Goal: Information Seeking & Learning: Learn about a topic

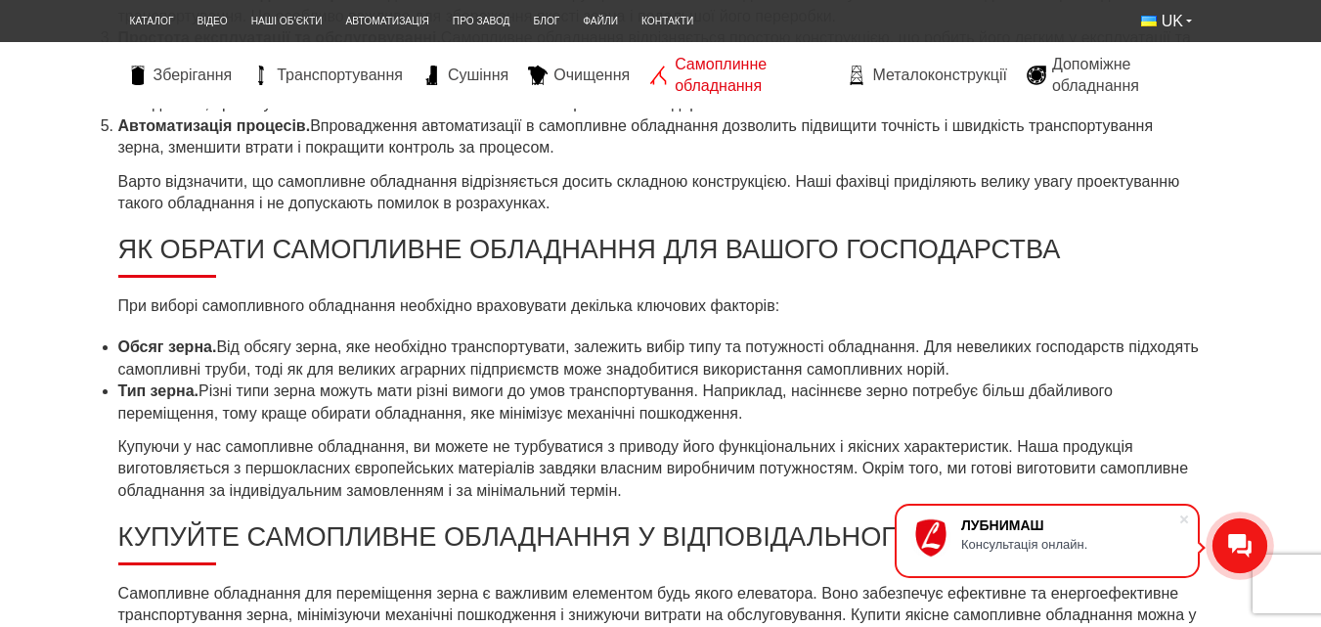
scroll to position [1174, 0]
click at [171, 80] on span "Зберігання" at bounding box center [193, 76] width 79 height 22
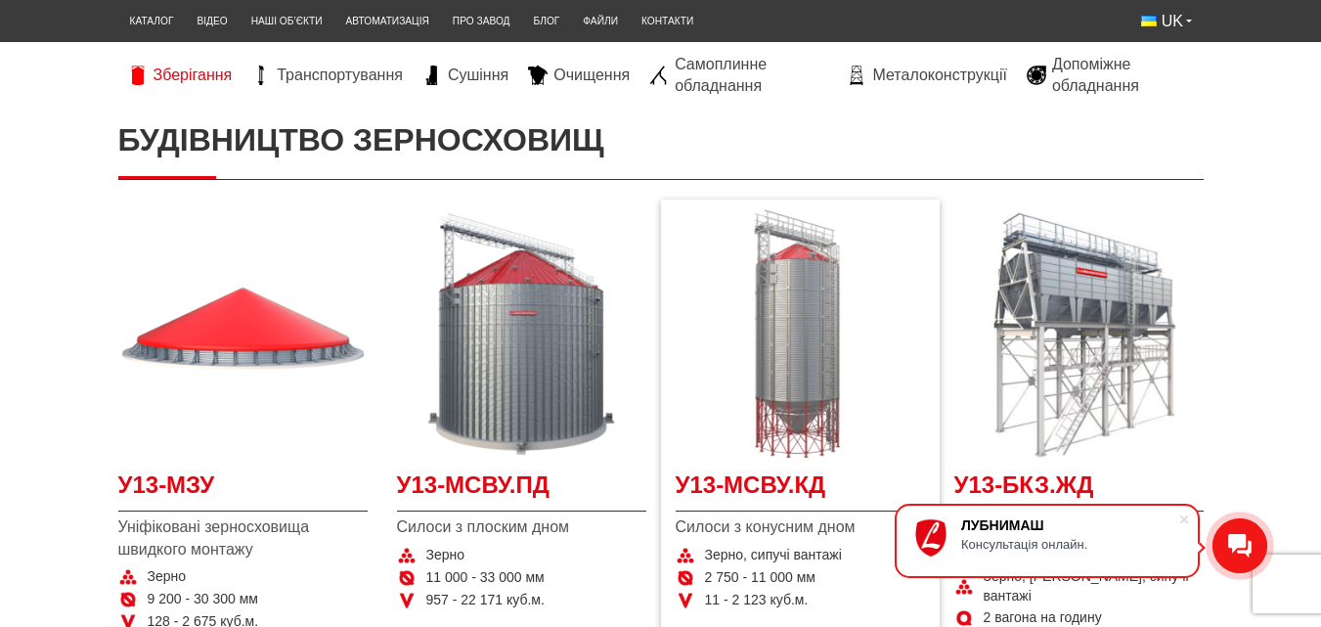
scroll to position [293, 0]
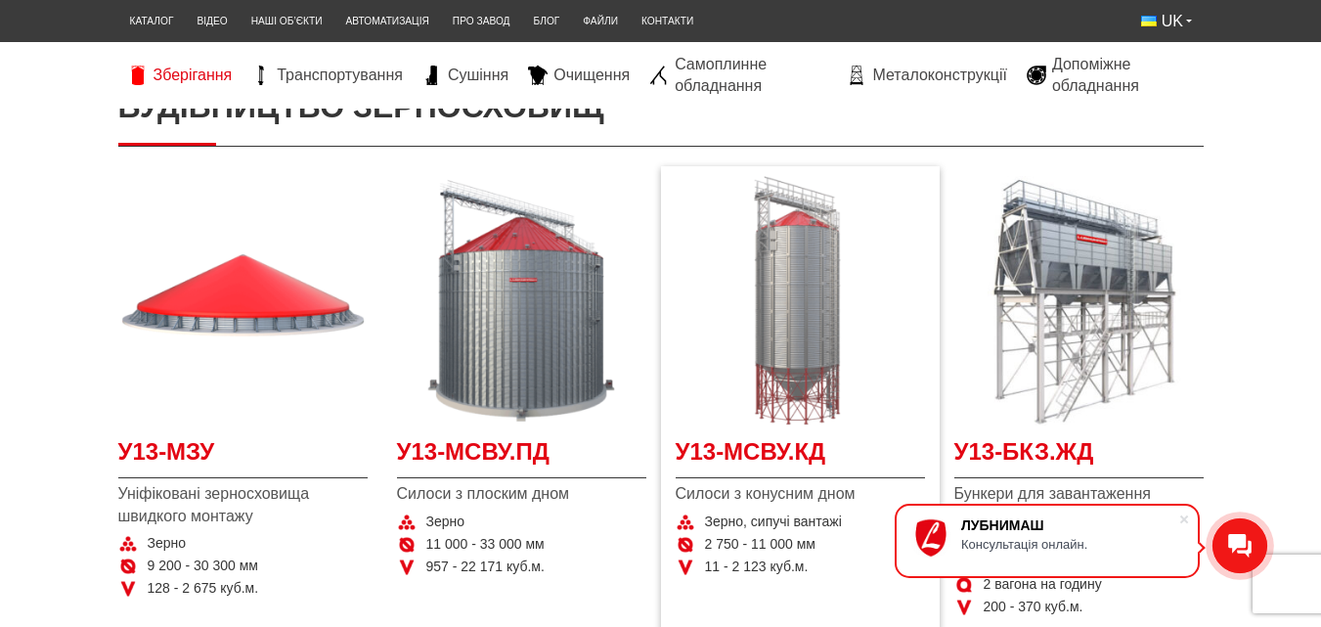
click at [806, 334] on img at bounding box center [800, 300] width 249 height 249
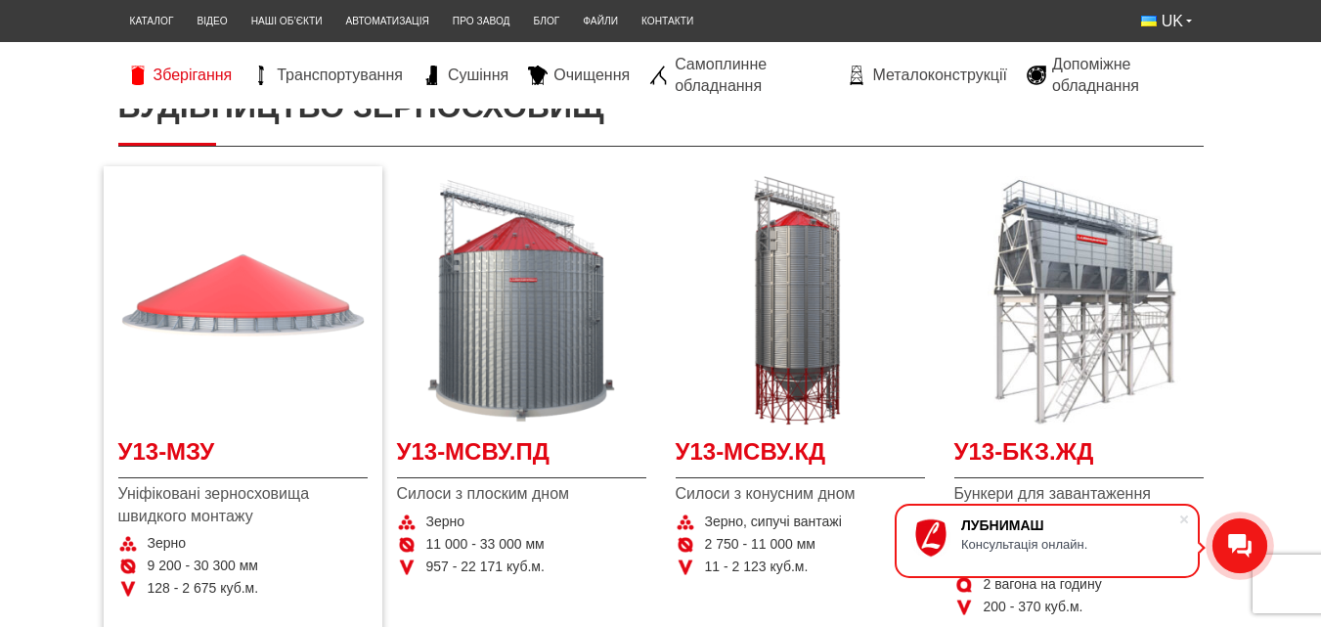
click at [207, 328] on img at bounding box center [242, 300] width 249 height 249
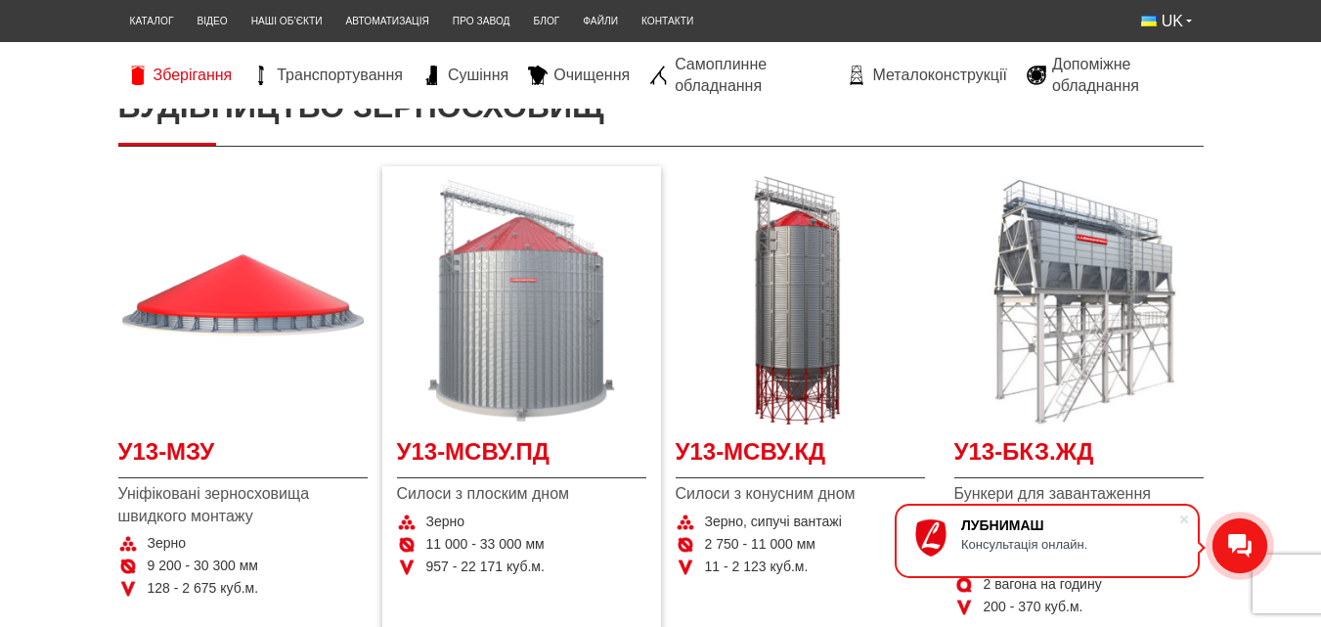
click at [502, 350] on img at bounding box center [521, 300] width 249 height 249
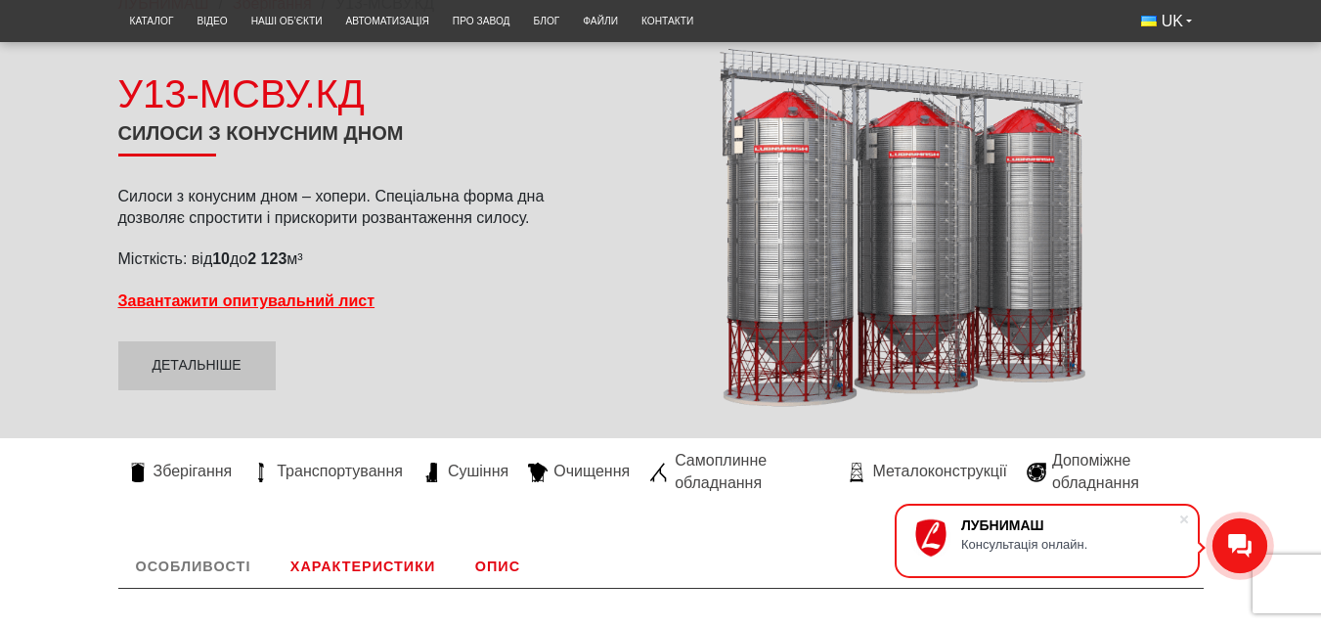
scroll to position [196, 0]
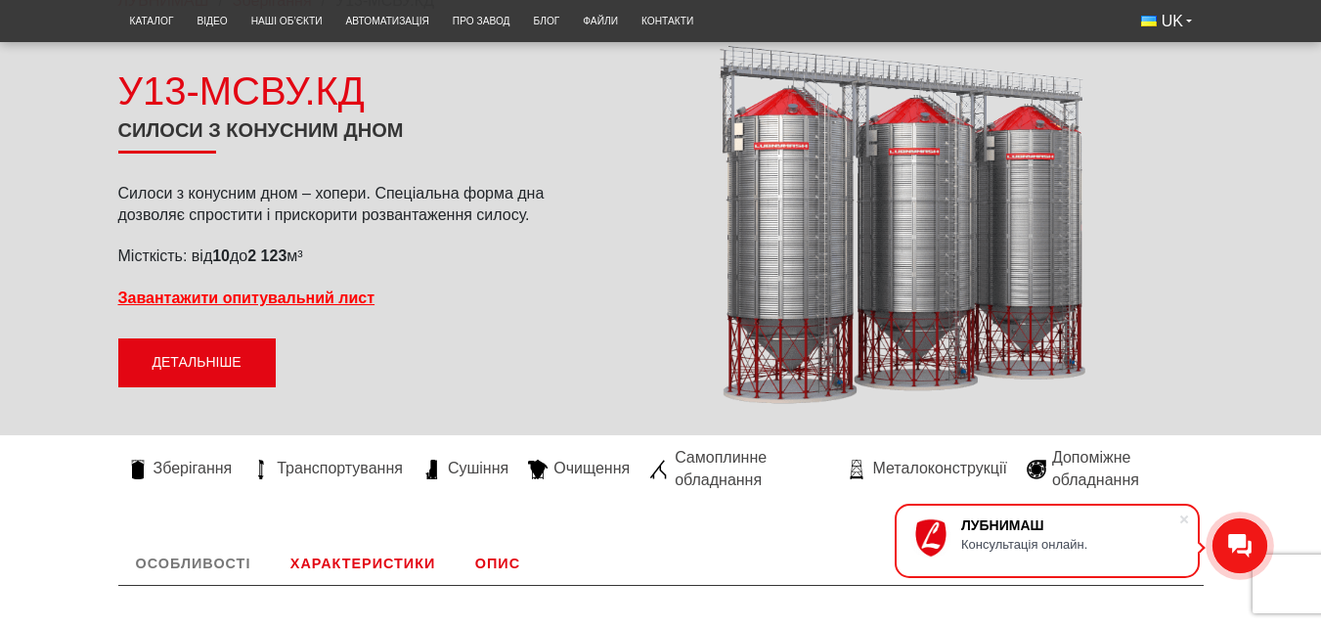
click at [200, 349] on link "Детальніше" at bounding box center [196, 362] width 157 height 49
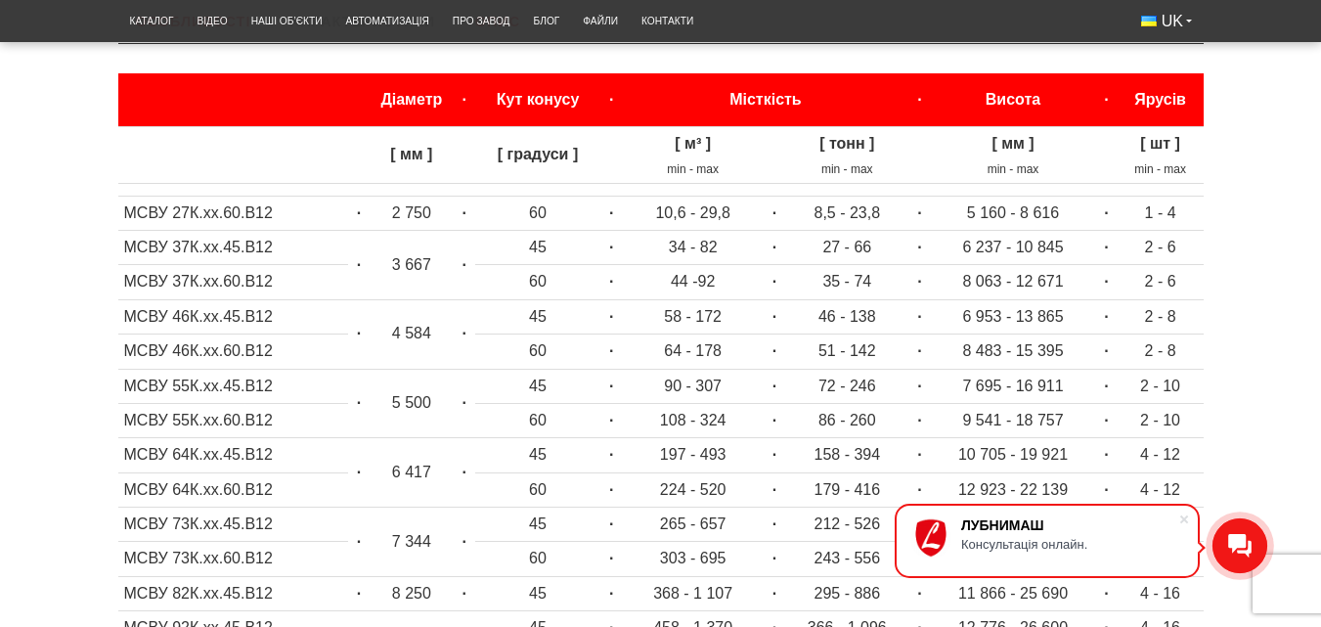
scroll to position [669, 0]
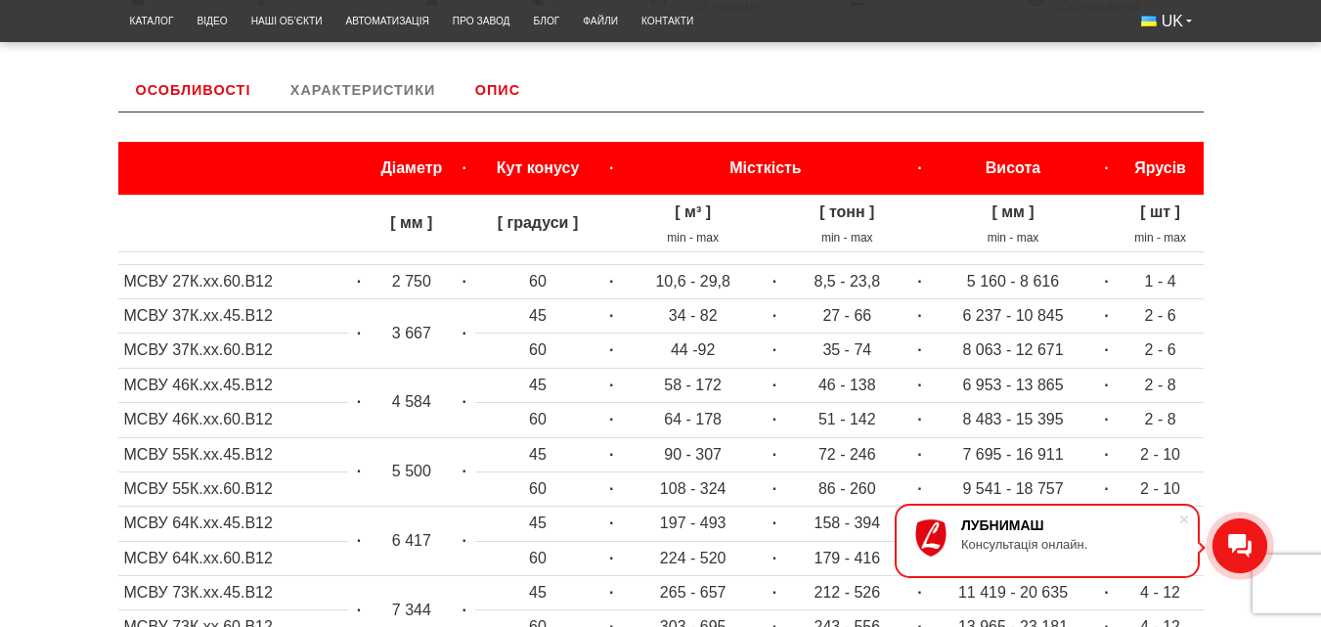
click at [368, 98] on link "Характеристики" at bounding box center [363, 89] width 180 height 43
click at [360, 87] on link "Характеристики" at bounding box center [363, 89] width 180 height 43
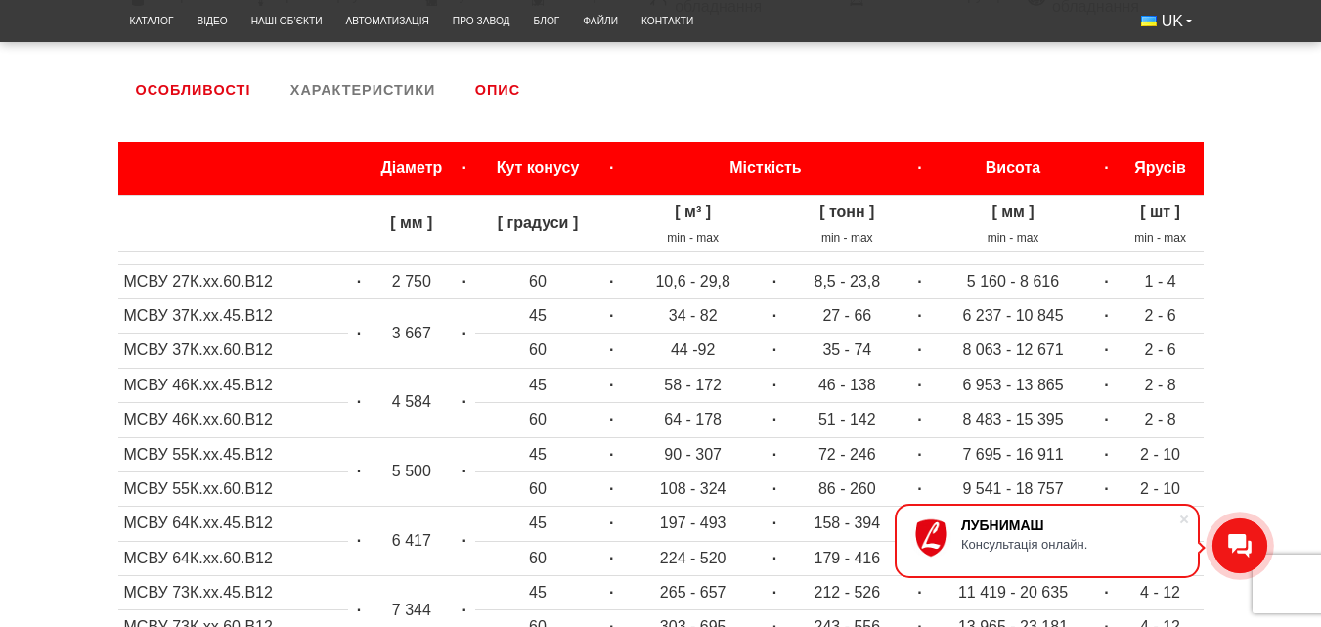
click at [360, 87] on link "Характеристики" at bounding box center [363, 89] width 180 height 43
click at [498, 86] on link "Опис" at bounding box center [498, 89] width 80 height 43
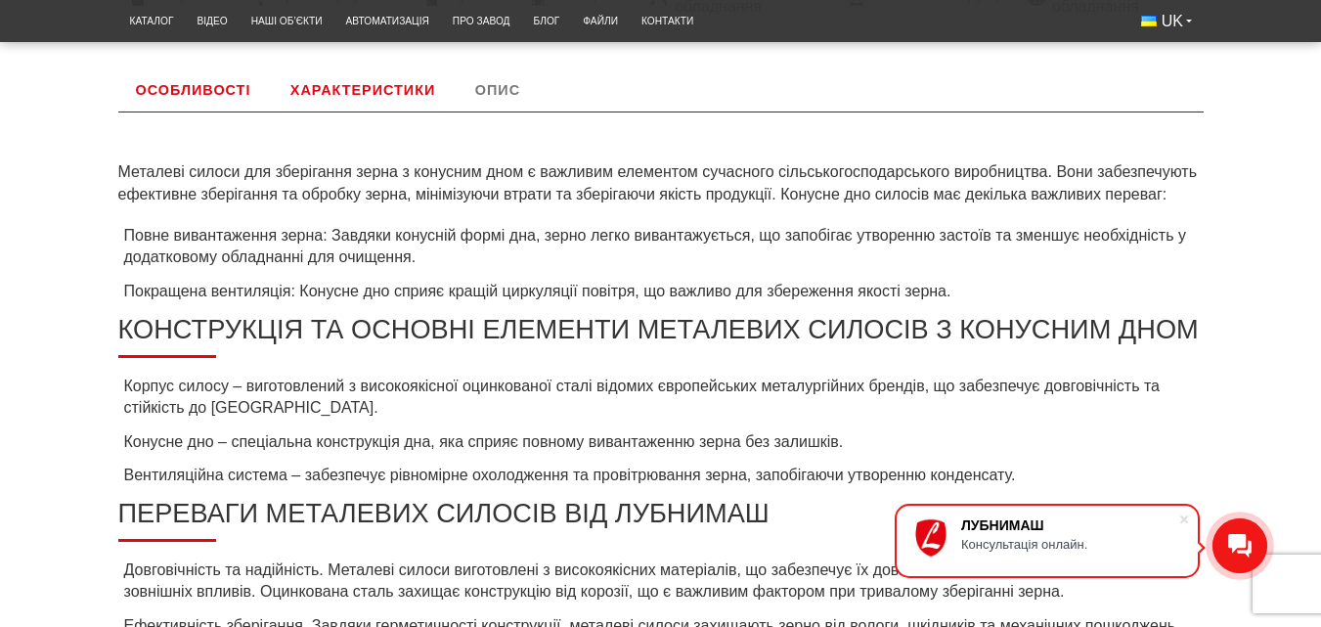
click at [498, 86] on link "Опис" at bounding box center [498, 89] width 80 height 43
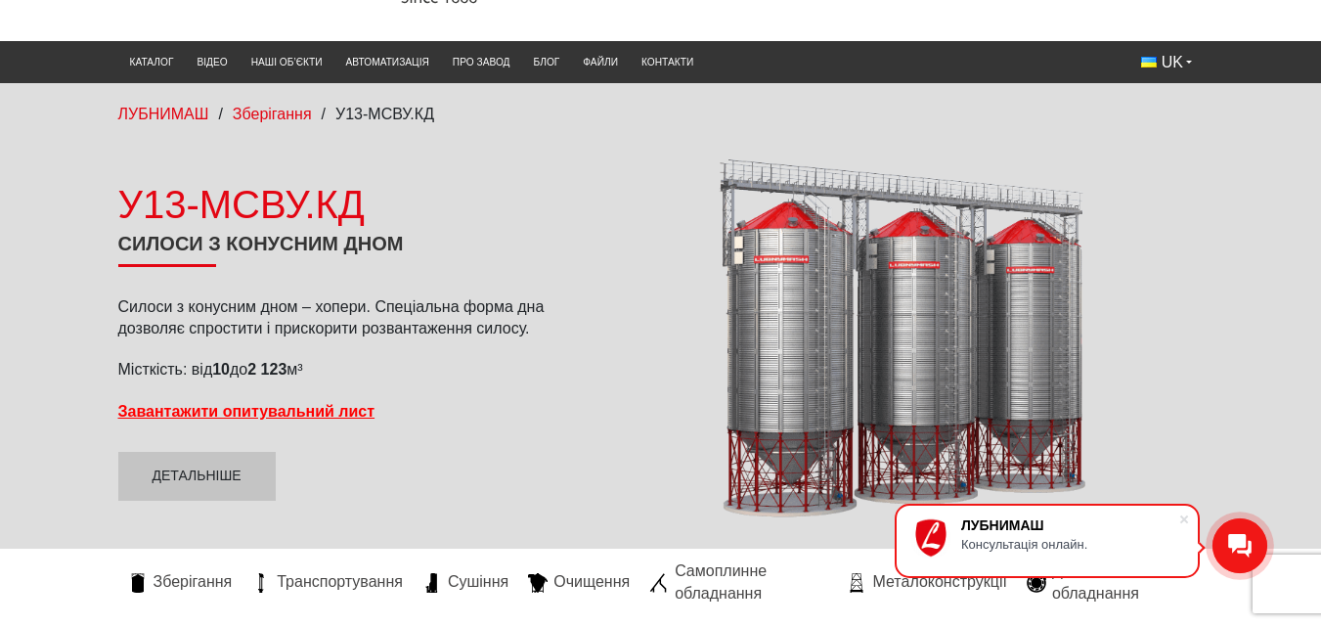
scroll to position [0, 0]
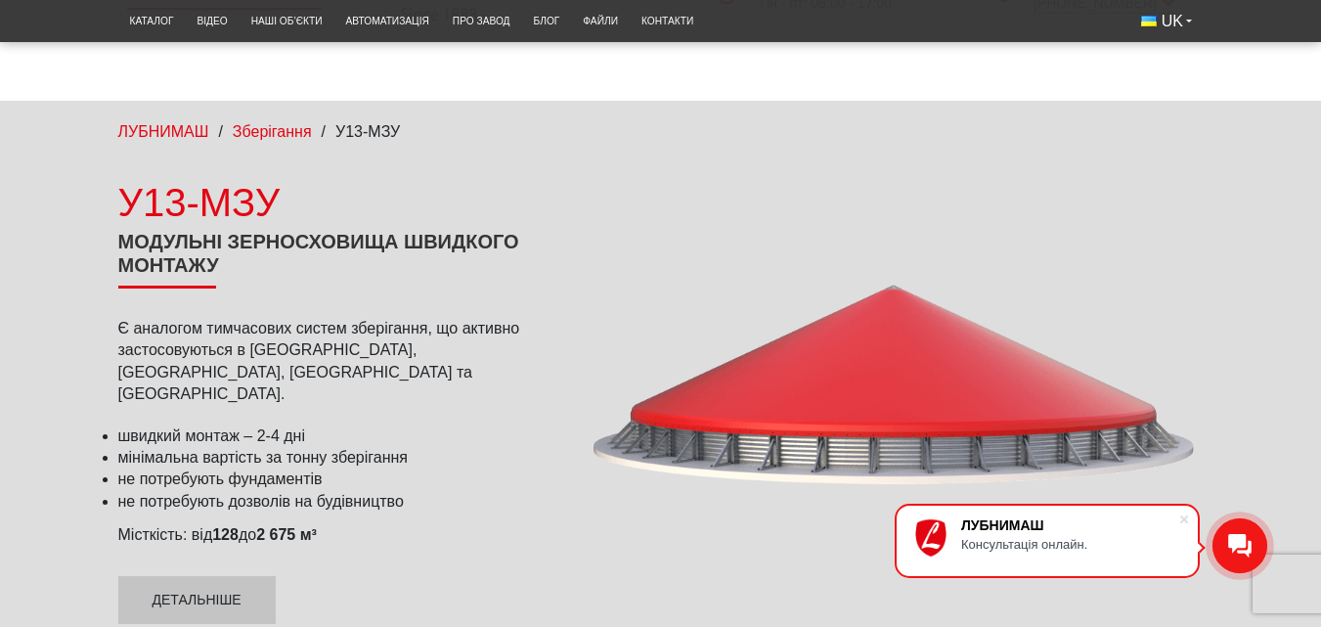
scroll to position [196, 0]
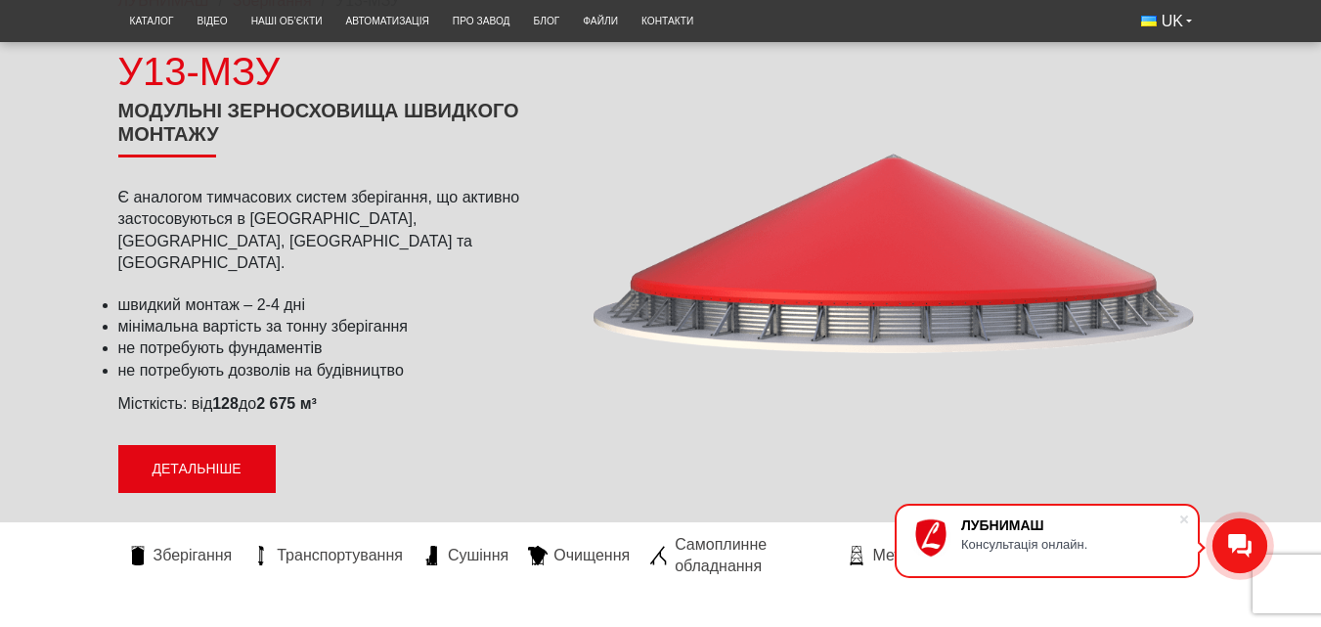
click at [150, 450] on link "Детальніше" at bounding box center [196, 469] width 157 height 49
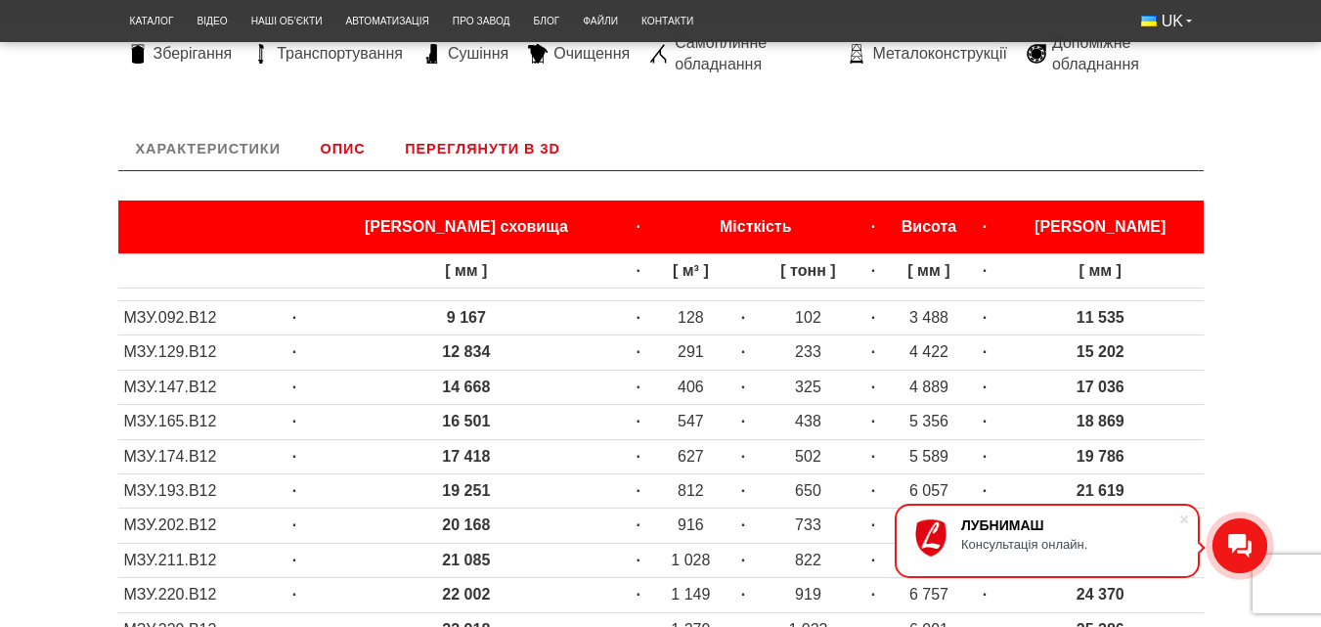
scroll to position [734, 0]
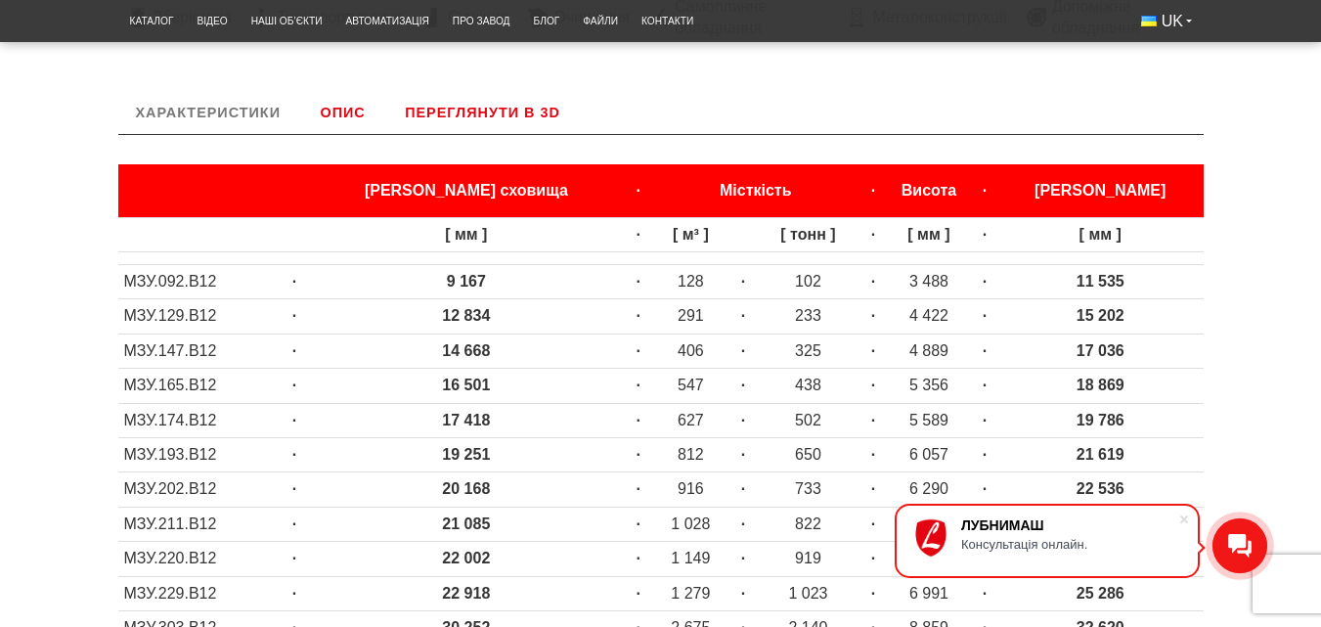
click at [457, 93] on link "Переглянути в 3D" at bounding box center [482, 112] width 191 height 43
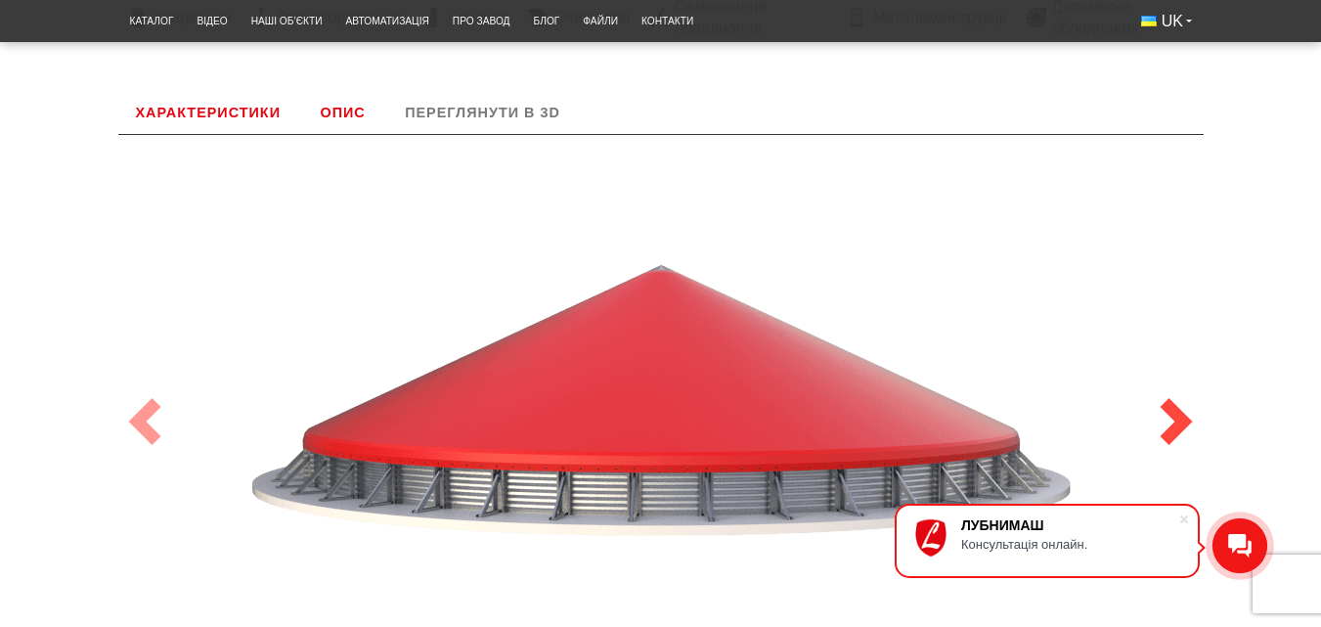
click at [1173, 402] on span at bounding box center [1176, 421] width 47 height 47
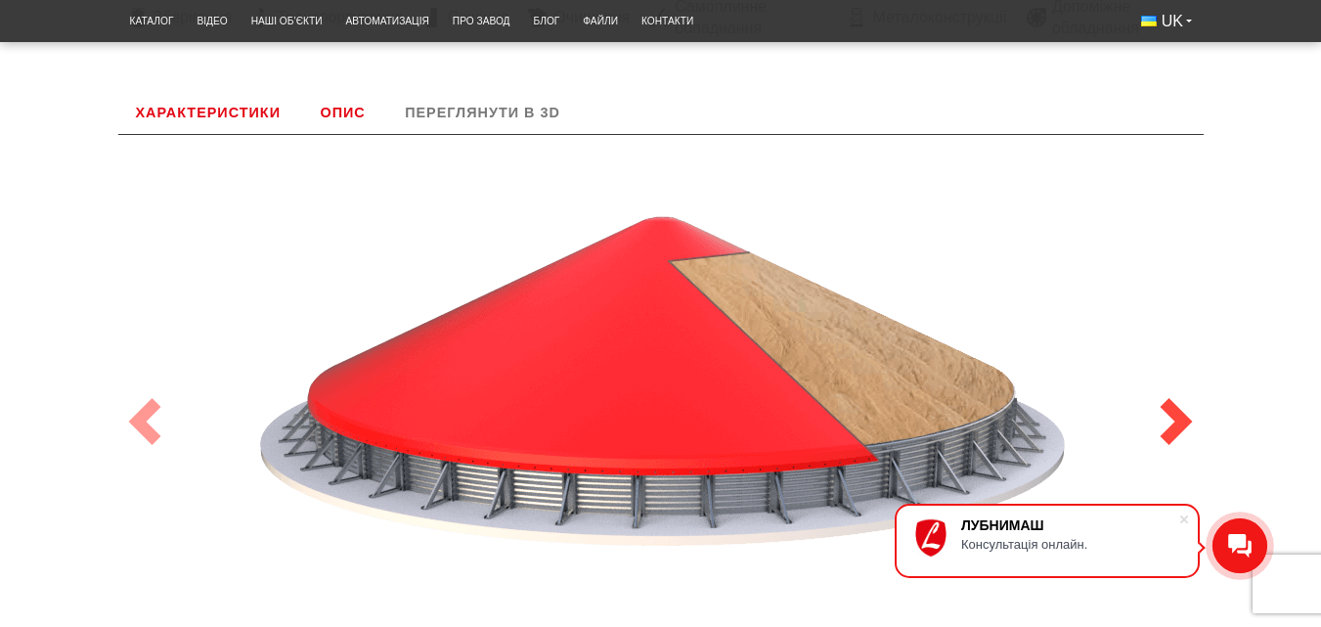
click at [1173, 402] on span at bounding box center [1176, 421] width 47 height 47
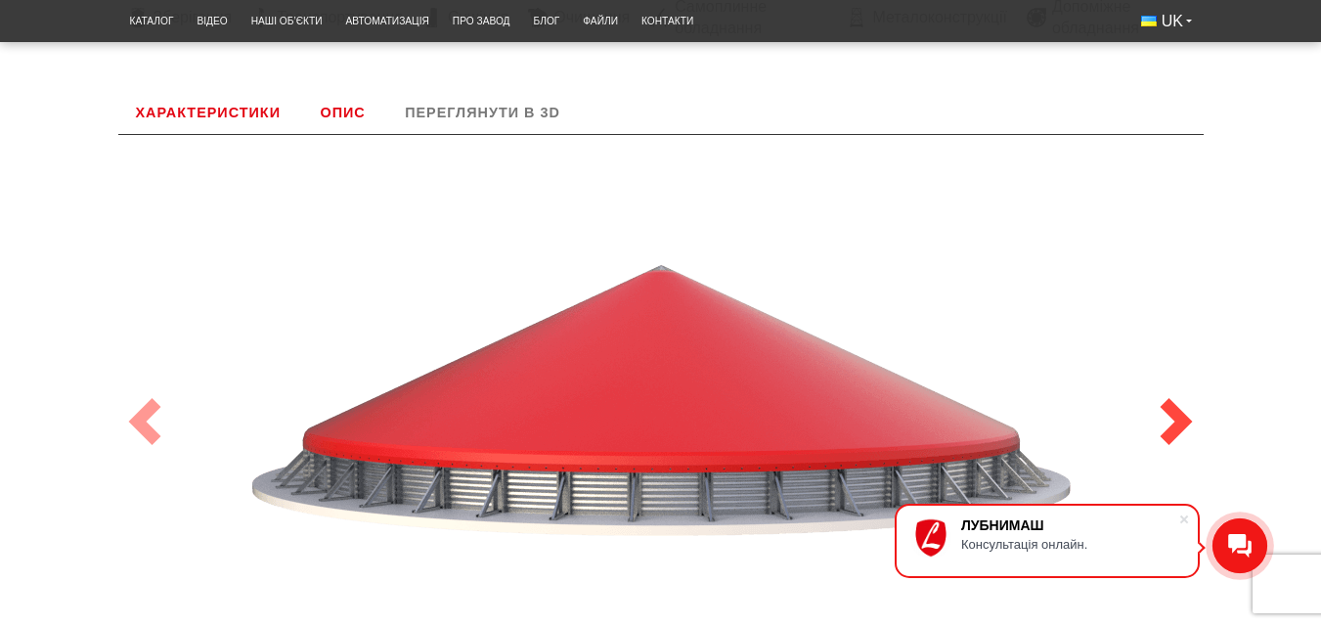
click at [1173, 402] on span at bounding box center [1176, 421] width 47 height 47
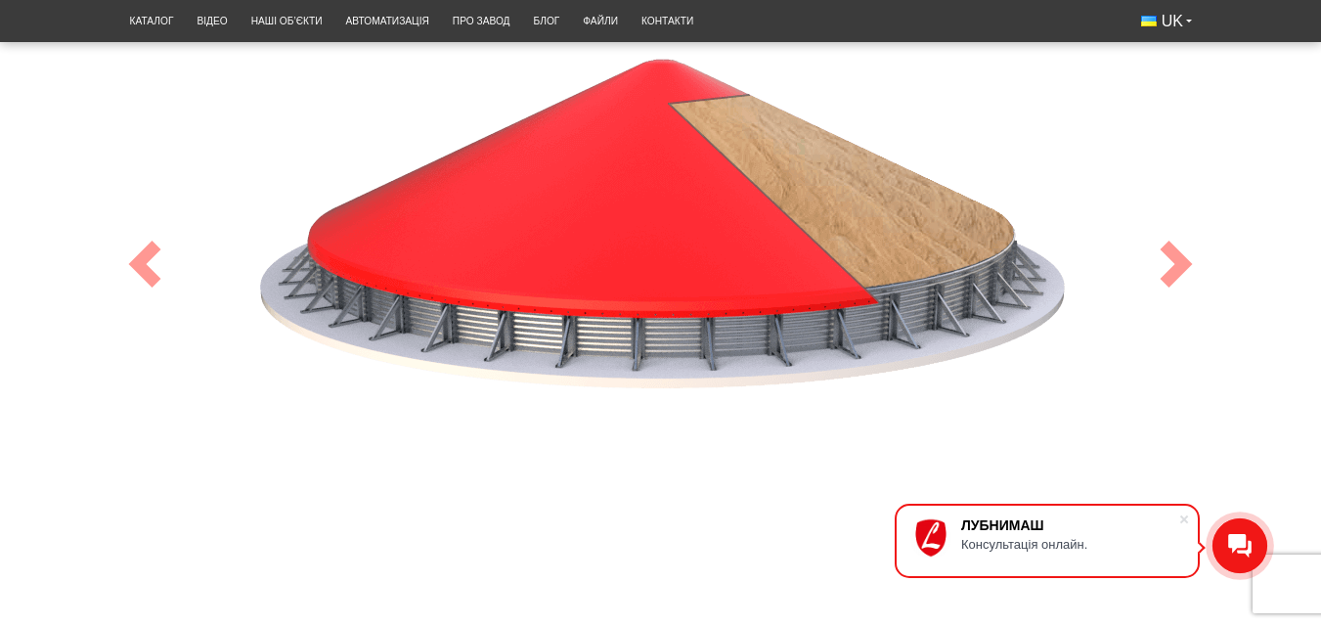
scroll to position [831, 0]
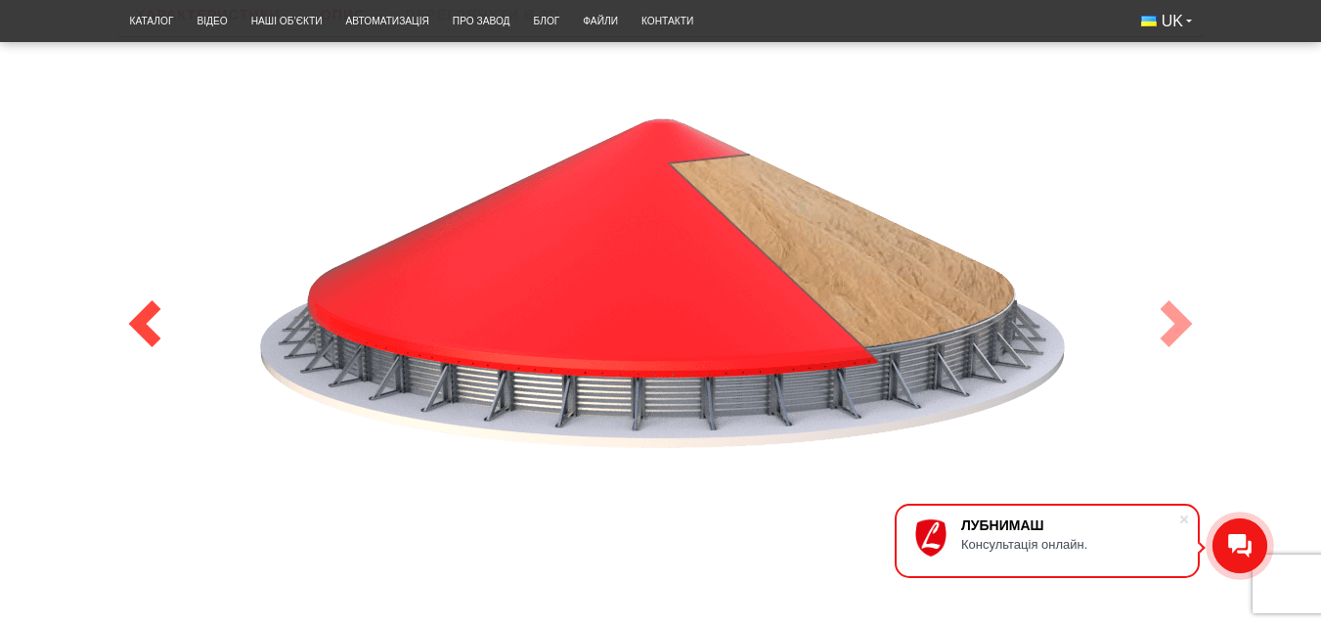
click at [139, 300] on span at bounding box center [144, 323] width 47 height 47
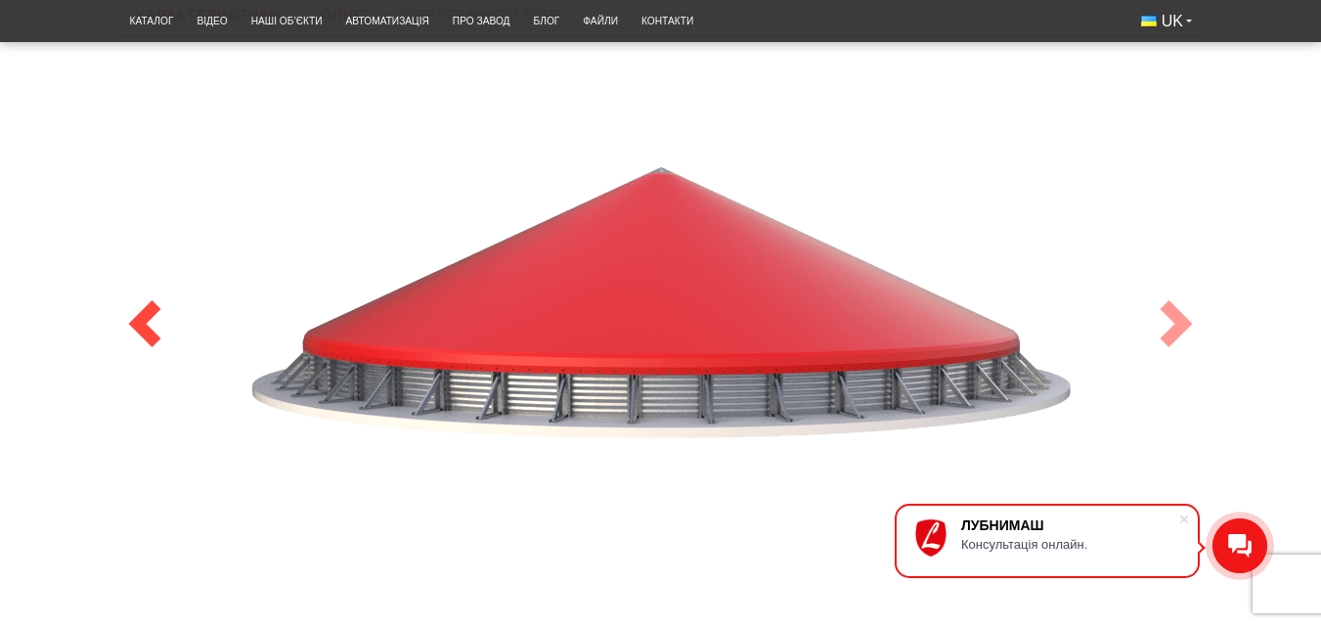
click at [143, 318] on span at bounding box center [144, 323] width 47 height 47
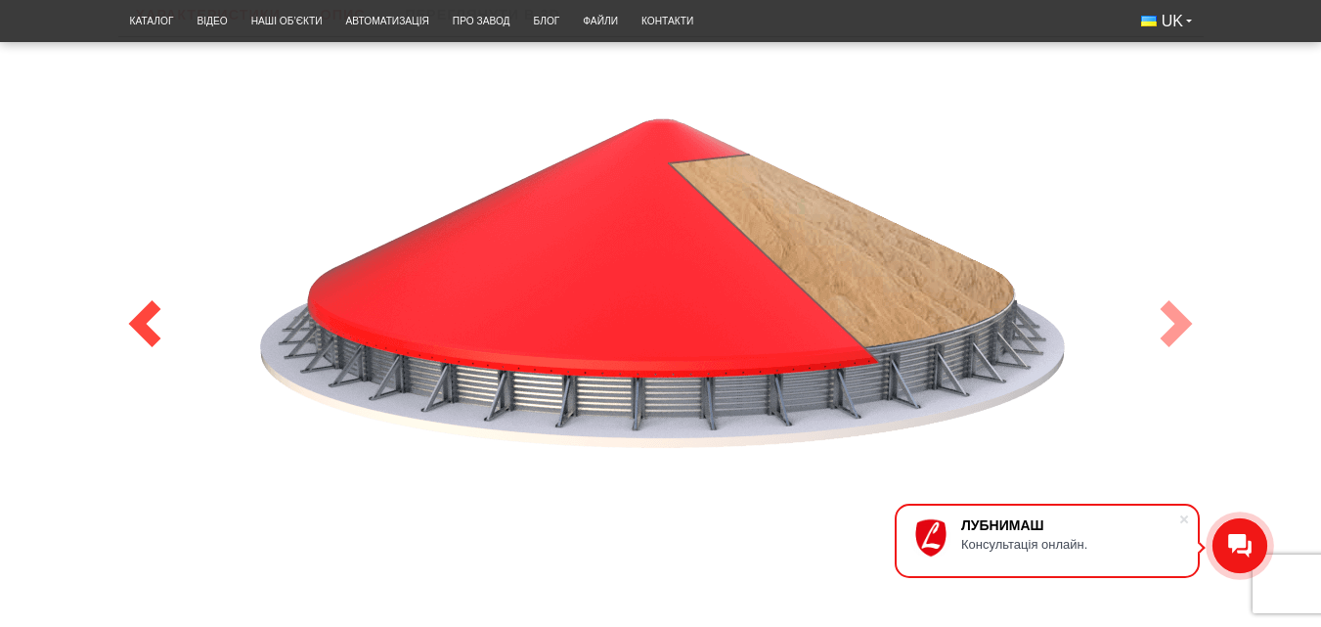
click at [152, 301] on span at bounding box center [144, 323] width 47 height 47
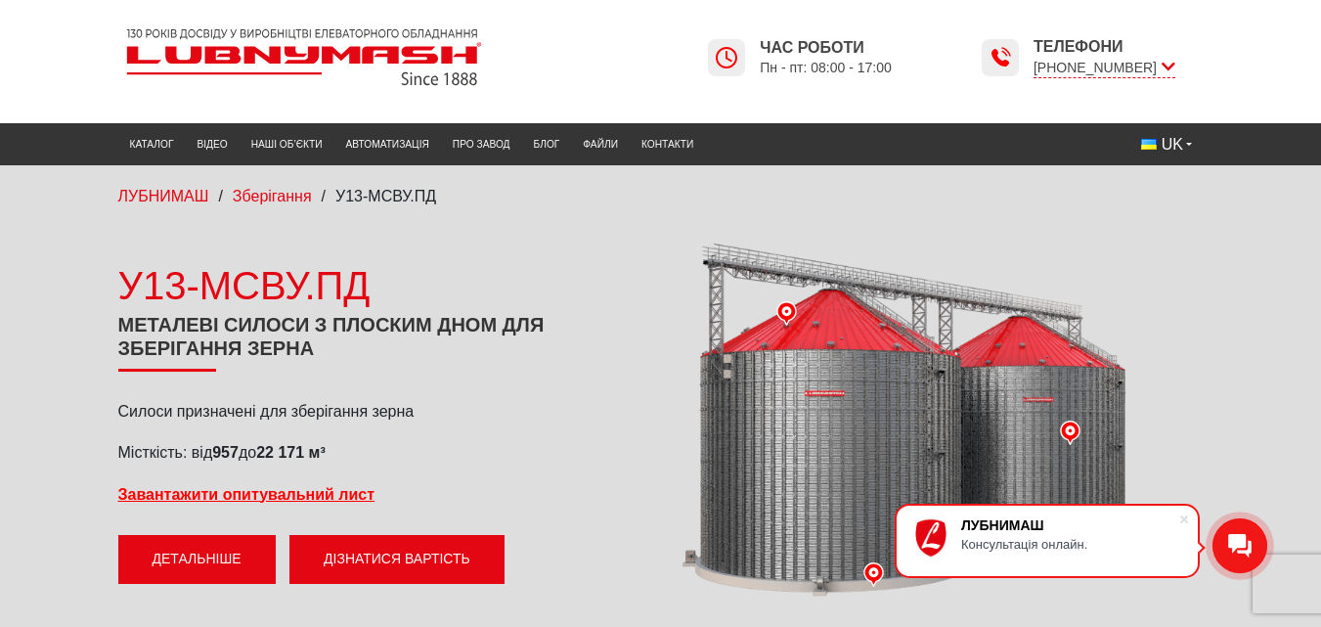
click at [224, 562] on link "Детальніше" at bounding box center [196, 559] width 157 height 49
click at [401, 195] on span "У13-МСВУ.ПД" at bounding box center [385, 196] width 101 height 17
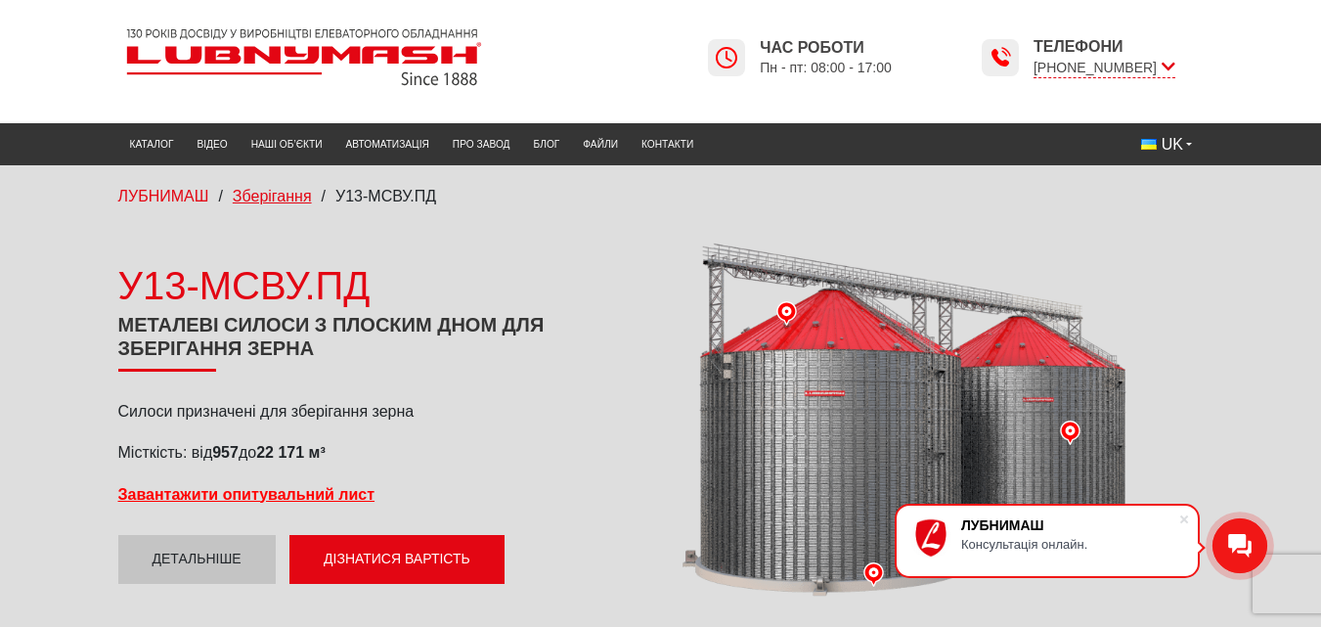
click at [262, 201] on span "Зберігання" at bounding box center [272, 196] width 79 height 17
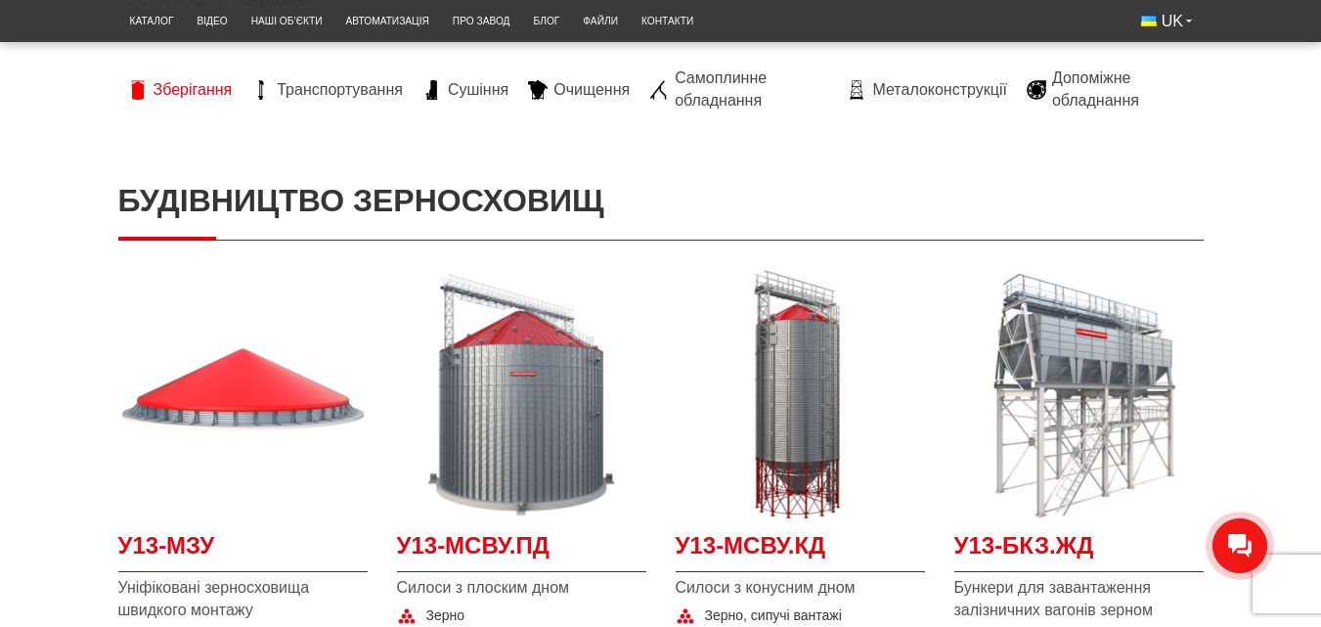
scroll to position [196, 0]
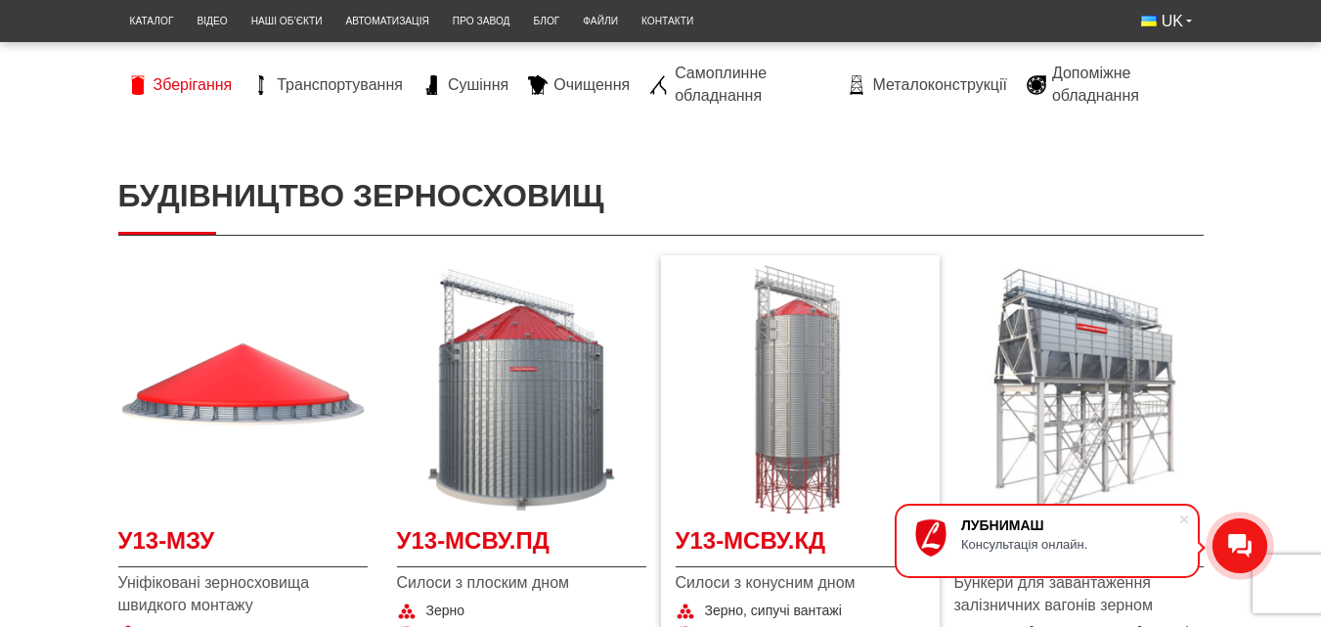
click at [809, 398] on img at bounding box center [800, 389] width 249 height 249
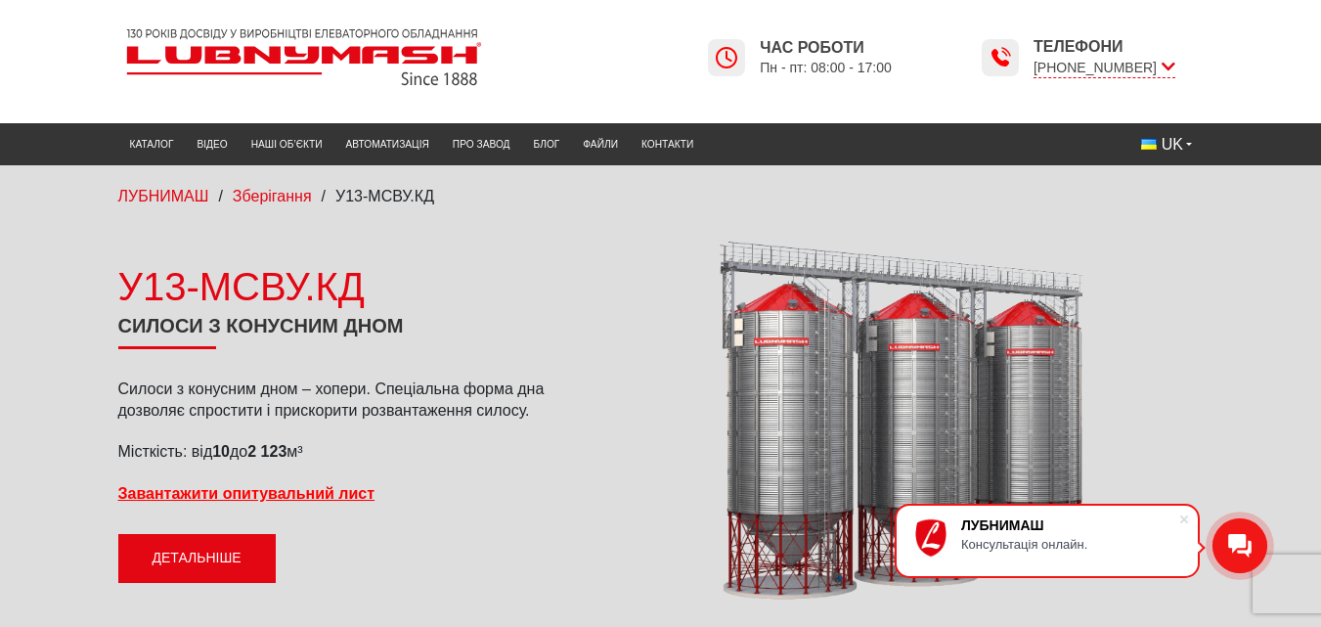
click at [227, 563] on link "Детальніше" at bounding box center [196, 558] width 157 height 49
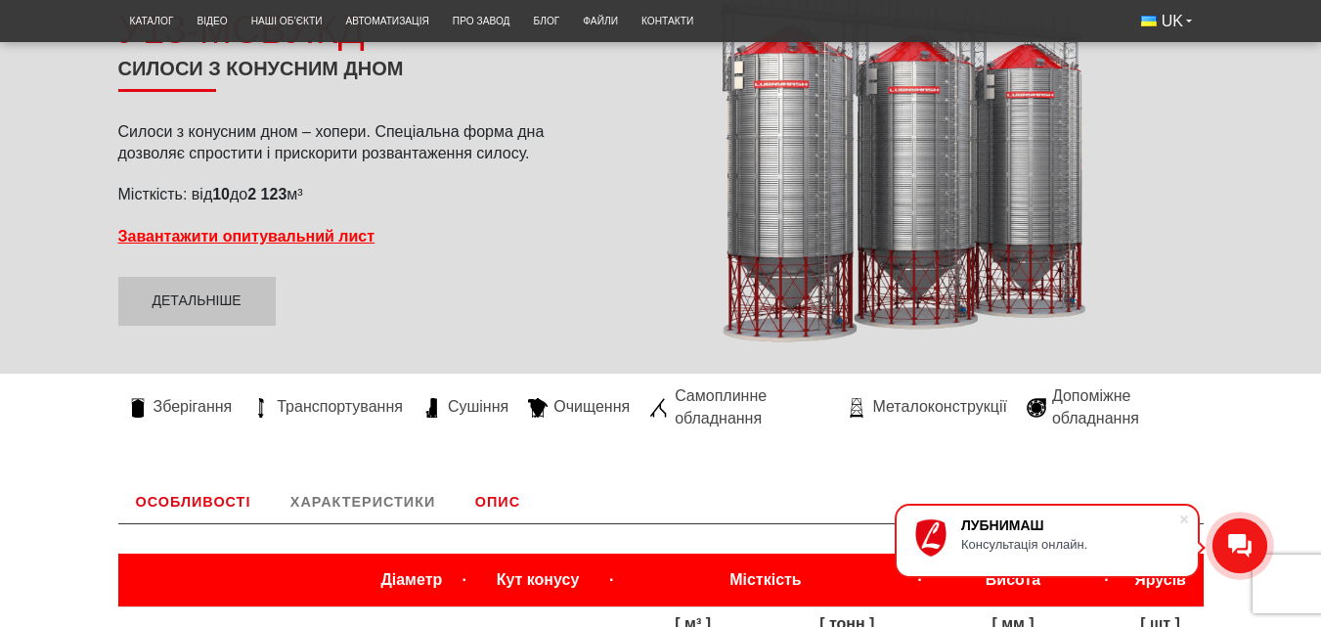
scroll to position [180, 0]
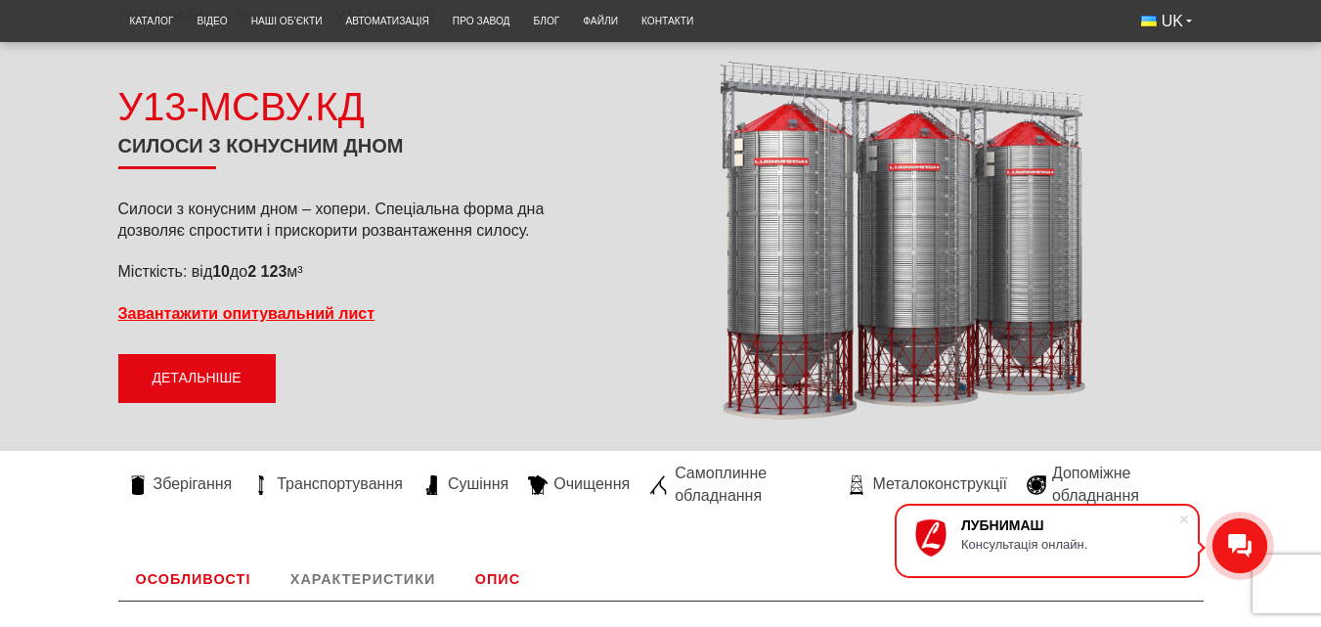
click at [197, 375] on link "Детальніше" at bounding box center [196, 378] width 157 height 49
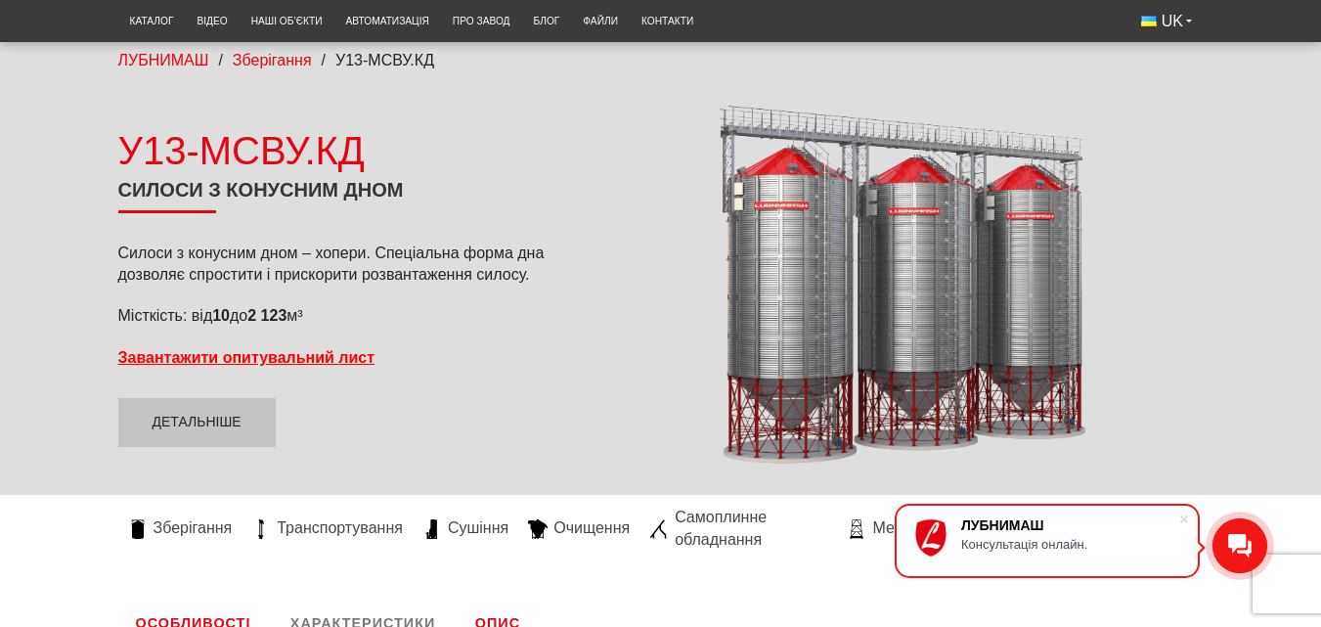
scroll to position [82, 0]
